Goal: Information Seeking & Learning: Learn about a topic

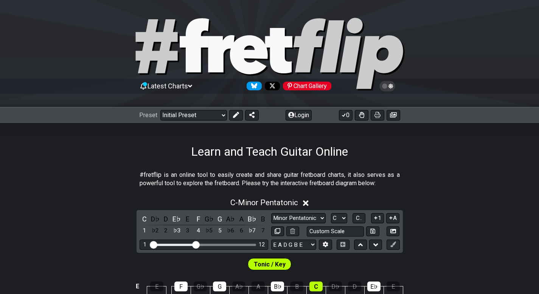
click at [181, 108] on div "Preset Welcome to #fretflip! Initial Preset Custom Preset Minor Pentatonic Majo…" at bounding box center [269, 115] width 539 height 17
click at [174, 116] on select "Welcome to #fretflip! Initial Preset Custom Preset Minor Pentatonic Major Penta…" at bounding box center [193, 115] width 67 height 11
click at [160, 110] on select "Welcome to #fretflip! Initial Preset Custom Preset Minor Pentatonic Major Penta…" at bounding box center [193, 115] width 67 height 11
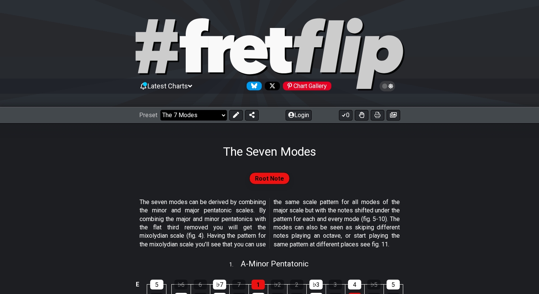
click at [190, 115] on select "Welcome to #fretflip! Initial Preset Custom Preset Minor Pentatonic Major Penta…" at bounding box center [193, 115] width 67 height 11
click at [160, 110] on select "Welcome to #fretflip! Initial Preset Custom Preset Minor Pentatonic Major Penta…" at bounding box center [193, 115] width 67 height 11
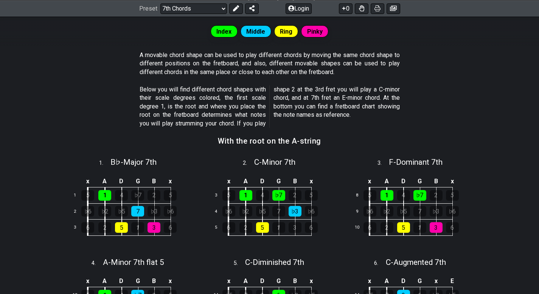
scroll to position [66, 0]
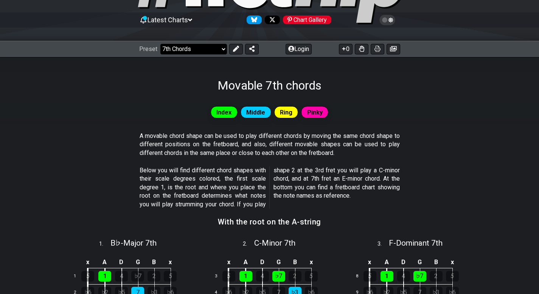
click at [204, 54] on select "Welcome to #fretflip! Initial Preset Custom Preset Minor Pentatonic Major Penta…" at bounding box center [193, 49] width 67 height 11
click at [160, 44] on select "Welcome to #fretflip! Initial Preset Custom Preset Minor Pentatonic Major Penta…" at bounding box center [193, 49] width 67 height 11
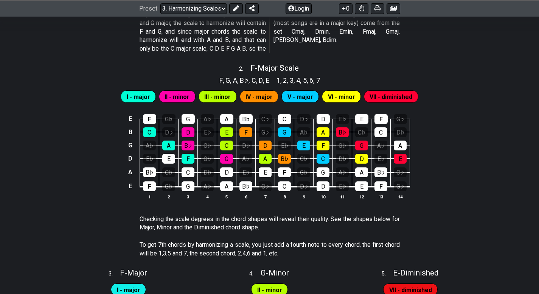
scroll to position [518, 0]
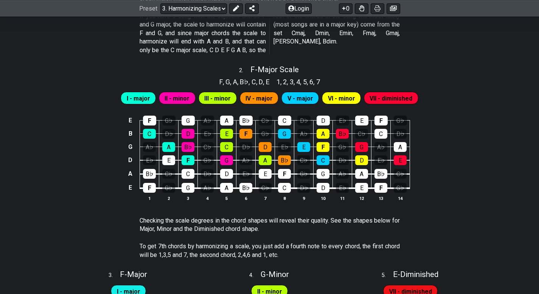
click at [269, 87] on div "I - major II - minor III - minor IV - major V - major VI - minor VII - diminish…" at bounding box center [269, 96] width 539 height 19
drag, startPoint x: 269, startPoint y: 84, endPoint x: 230, endPoint y: 82, distance: 39.0
click at [230, 82] on section "F , G , A , B♭ , C , D , E" at bounding box center [244, 81] width 57 height 12
drag, startPoint x: 272, startPoint y: 79, endPoint x: 246, endPoint y: 78, distance: 25.7
click at [246, 79] on section "F , G , A , B♭ , C , D , E" at bounding box center [244, 81] width 57 height 12
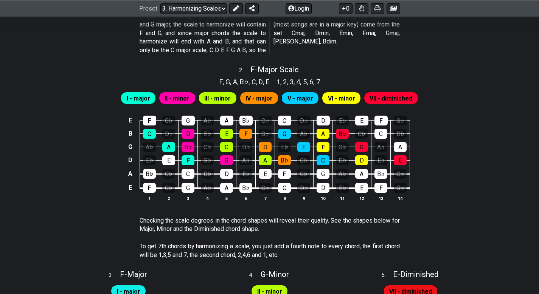
drag, startPoint x: 270, startPoint y: 81, endPoint x: 229, endPoint y: 79, distance: 40.5
click at [229, 79] on section "F , G , A , B♭ , C , D , E" at bounding box center [244, 81] width 57 height 12
click at [269, 85] on span "E" at bounding box center [268, 82] width 4 height 10
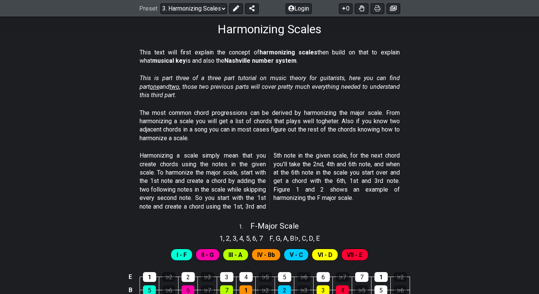
scroll to position [108, 0]
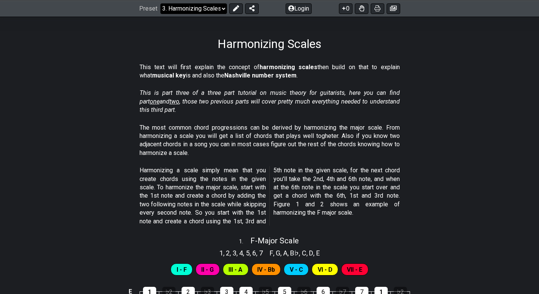
click at [202, 13] on select "Welcome to #fretflip! Initial Preset Custom Preset Minor Pentatonic Major Penta…" at bounding box center [193, 8] width 67 height 11
click at [160, 3] on select "Welcome to #fretflip! Initial Preset Custom Preset Minor Pentatonic Major Penta…" at bounding box center [193, 8] width 67 height 11
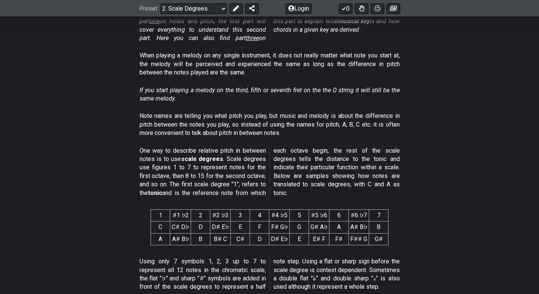
scroll to position [222, 0]
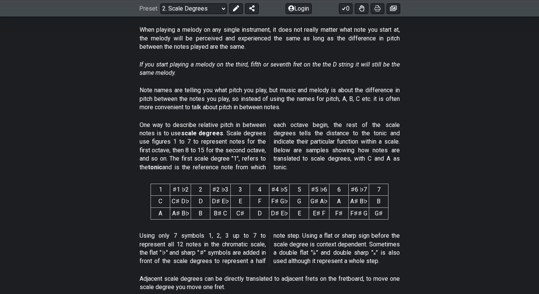
click at [378, 194] on th "7" at bounding box center [378, 190] width 19 height 12
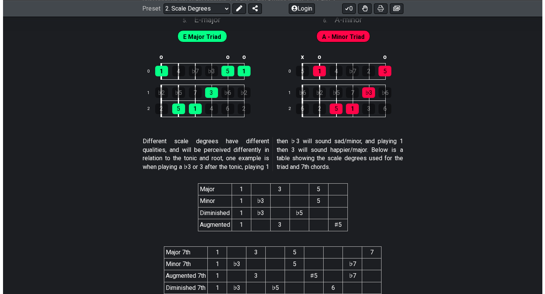
scroll to position [1407, 0]
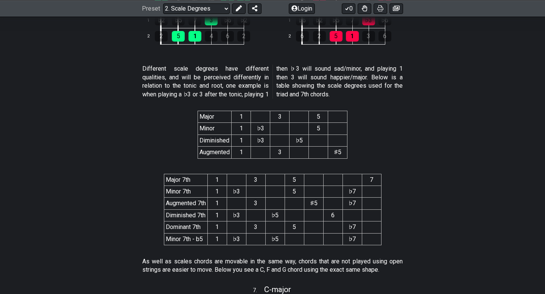
drag, startPoint x: 343, startPoint y: 156, endPoint x: 338, endPoint y: 92, distance: 64.5
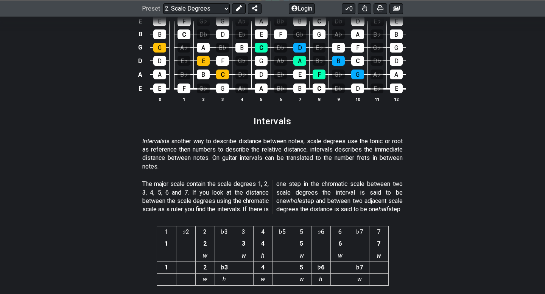
scroll to position [1841, 0]
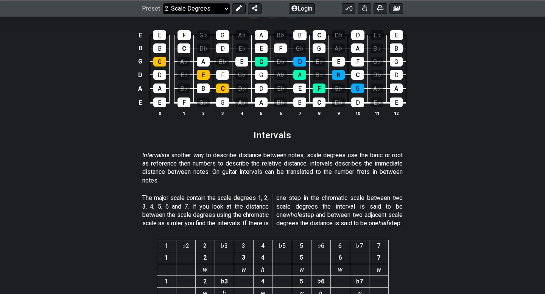
click at [212, 11] on select "Welcome to #fretflip! Initial Preset Custom Preset Minor Pentatonic Major Penta…" at bounding box center [196, 8] width 67 height 11
click at [163, 14] on select "Welcome to #fretflip! Initial Preset Custom Preset Minor Pentatonic Major Penta…" at bounding box center [196, 8] width 67 height 11
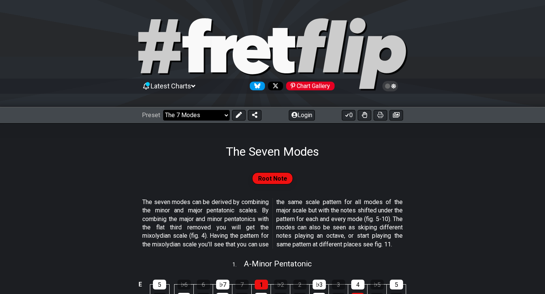
click at [174, 112] on select "Welcome to #fretflip! Initial Preset Custom Preset Minor Pentatonic Major Penta…" at bounding box center [196, 115] width 67 height 11
click at [163, 110] on select "Welcome to #fretflip! Initial Preset Custom Preset Minor Pentatonic Major Penta…" at bounding box center [196, 115] width 67 height 11
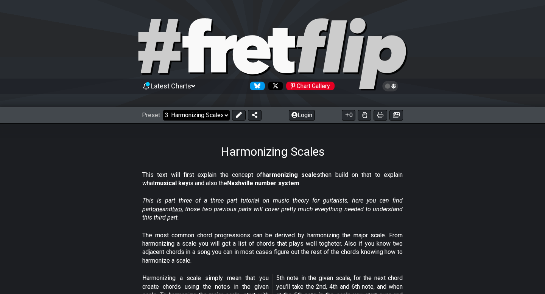
click at [212, 114] on select "Welcome to #fretflip! Initial Preset Custom Preset Minor Pentatonic Major Penta…" at bounding box center [196, 115] width 67 height 11
click at [163, 110] on select "Welcome to #fretflip! Initial Preset Custom Preset Minor Pentatonic Major Penta…" at bounding box center [196, 115] width 67 height 11
select select "/scale-degrees-and-intervals"
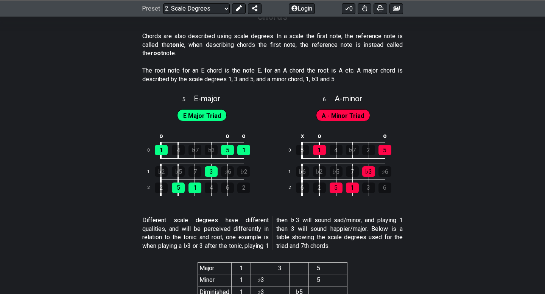
scroll to position [1374, 0]
